Goal: Check status: Check status

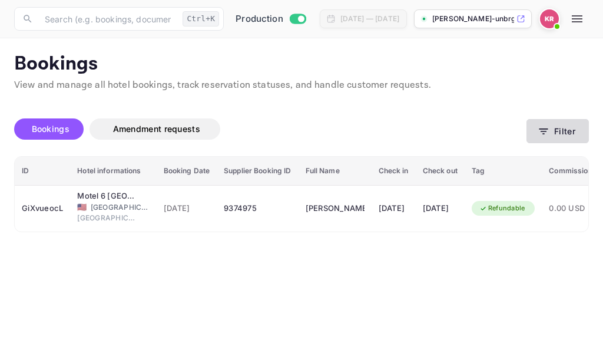
click at [542, 133] on icon "button" at bounding box center [544, 132] width 12 height 12
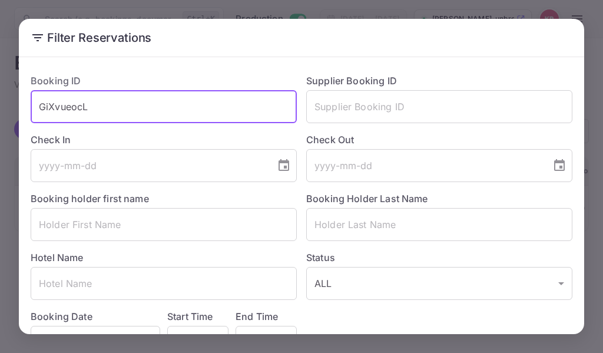
drag, startPoint x: 88, startPoint y: 108, endPoint x: 39, endPoint y: 108, distance: 49.5
click at [39, 108] on input "GiXvueocL" at bounding box center [164, 106] width 266 height 33
paste input "PR0-7bKQS"
click at [38, 111] on input "PR0-7bKQS" at bounding box center [164, 106] width 266 height 33
click at [107, 105] on input "PR0-7bKQS" at bounding box center [164, 106] width 266 height 33
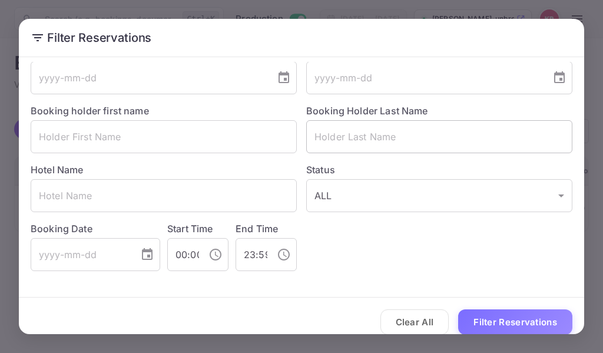
scroll to position [100, 0]
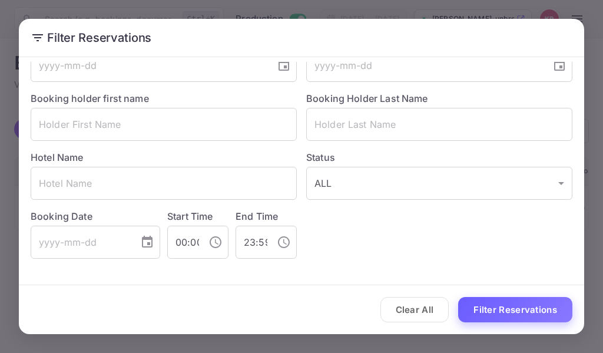
type input "PR0-7bKQS"
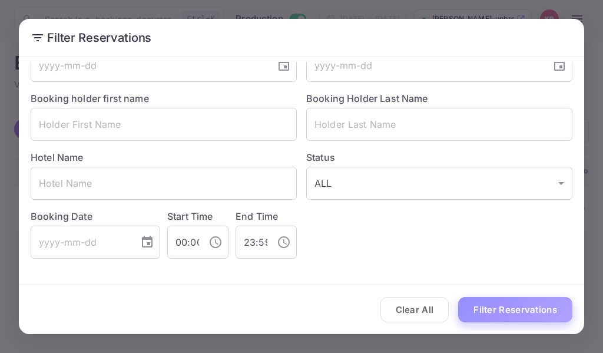
click at [511, 312] on button "Filter Reservations" at bounding box center [515, 309] width 114 height 25
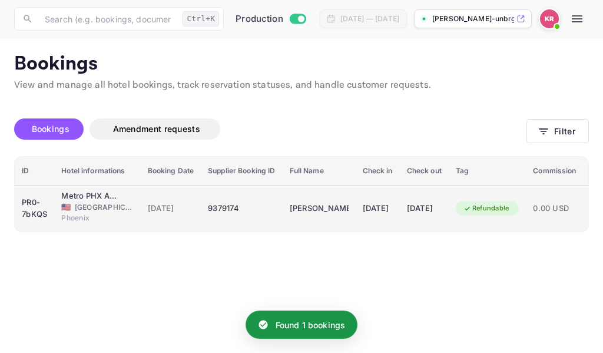
click at [228, 208] on div "9379174" at bounding box center [241, 208] width 67 height 19
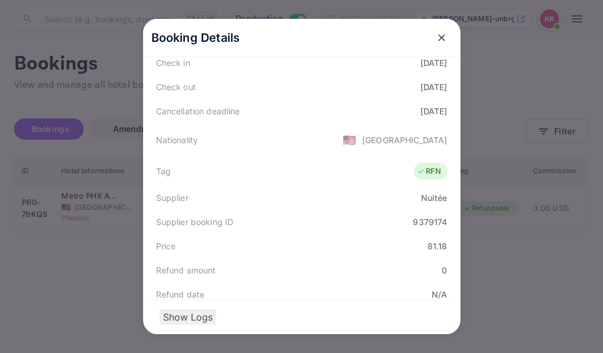
scroll to position [222, 0]
click at [473, 81] on div "Booking Details Summary Timeline Message log Status CANCELLED Booking ID PR0-7b…" at bounding box center [301, 176] width 355 height 353
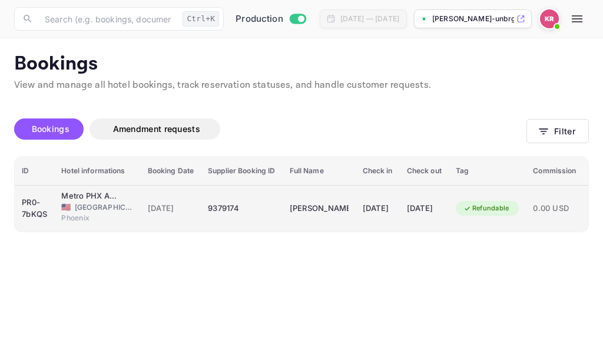
click at [391, 204] on div "[DATE]" at bounding box center [378, 208] width 30 height 19
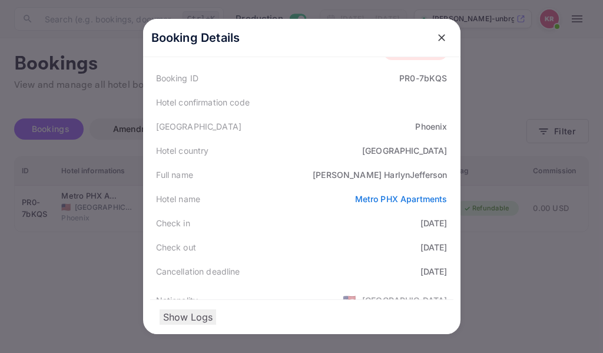
scroll to position [0, 0]
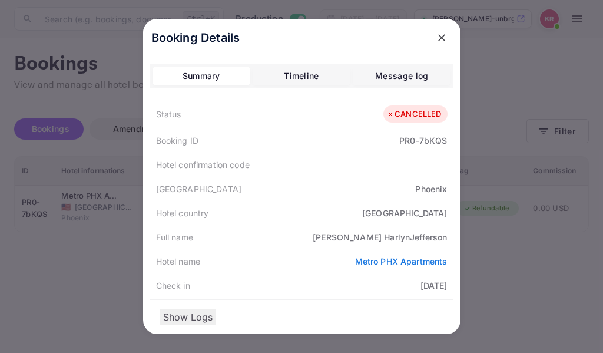
click at [438, 39] on icon "close" at bounding box center [441, 37] width 7 height 7
